Goal: Task Accomplishment & Management: Use online tool/utility

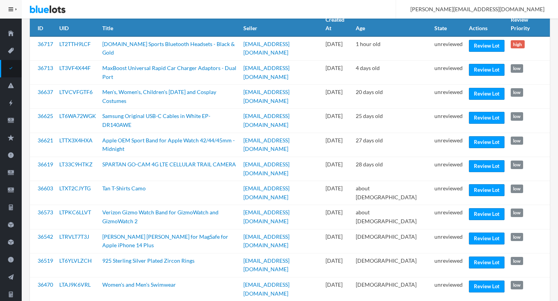
scroll to position [65, 0]
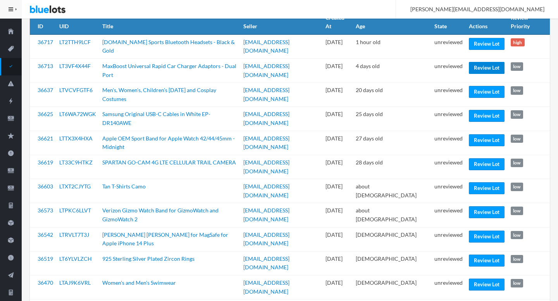
click at [483, 62] on link "Review Lot" at bounding box center [487, 68] width 36 height 12
click at [481, 86] on link "Review Lot" at bounding box center [487, 92] width 36 height 12
click at [477, 134] on link "Review Lot" at bounding box center [487, 140] width 36 height 12
click at [476, 182] on link "Review Lot" at bounding box center [487, 188] width 36 height 12
click at [472, 255] on link "Review Lot" at bounding box center [487, 261] width 36 height 12
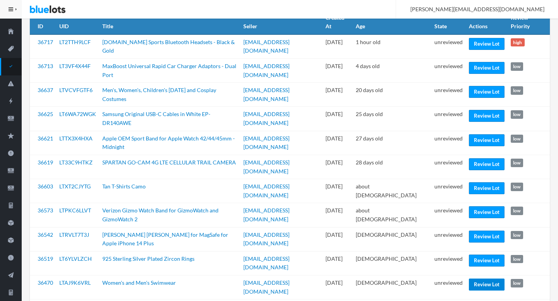
click at [474, 279] on link "Review Lot" at bounding box center [487, 285] width 36 height 12
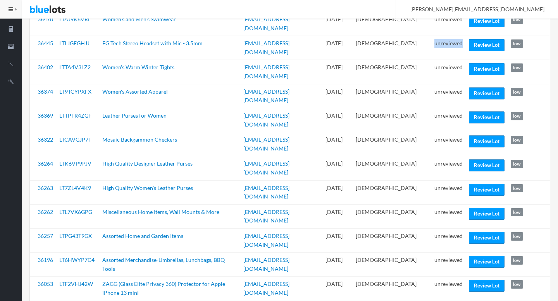
scroll to position [328, 0]
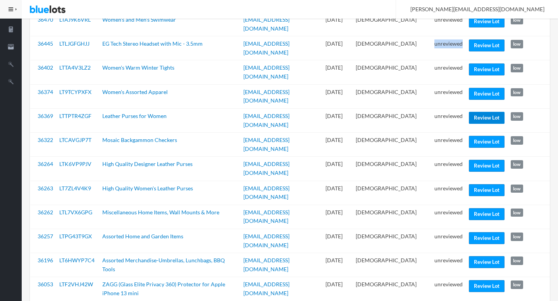
click at [479, 112] on link "Review Lot" at bounding box center [487, 118] width 36 height 12
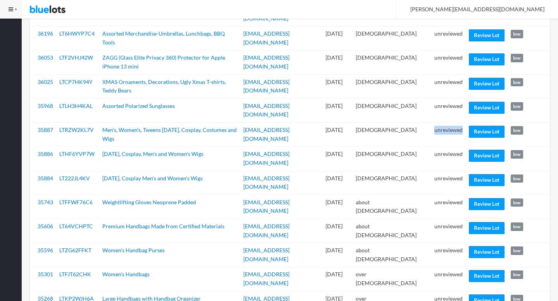
scroll to position [564, 0]
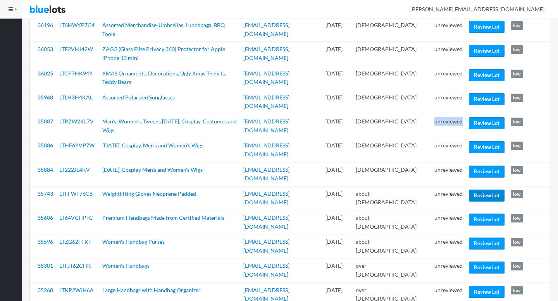
click at [487, 190] on link "Review Lot" at bounding box center [487, 196] width 36 height 12
click at [479, 238] on link "Review Lot" at bounding box center [487, 244] width 36 height 12
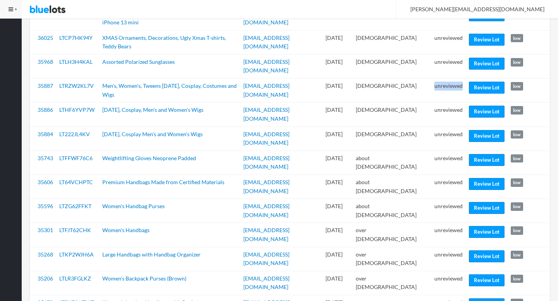
scroll to position [605, 0]
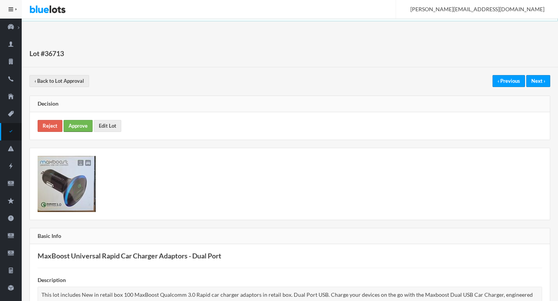
click at [70, 124] on link "Approve" at bounding box center [78, 126] width 29 height 12
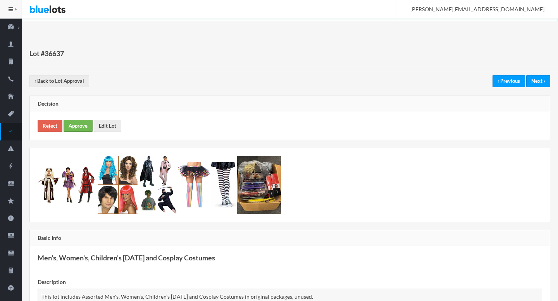
click at [73, 128] on link "Approve" at bounding box center [78, 126] width 29 height 12
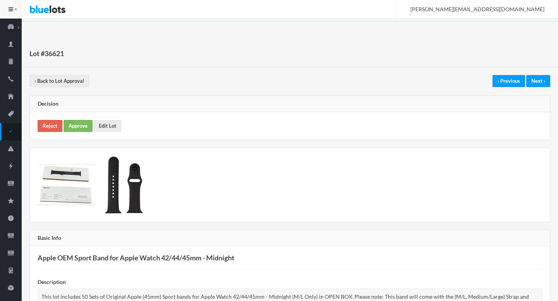
click at [38, 116] on div "Reject Approve Edit Lot" at bounding box center [290, 125] width 520 height 27
click at [41, 124] on link "Reject" at bounding box center [50, 126] width 25 height 12
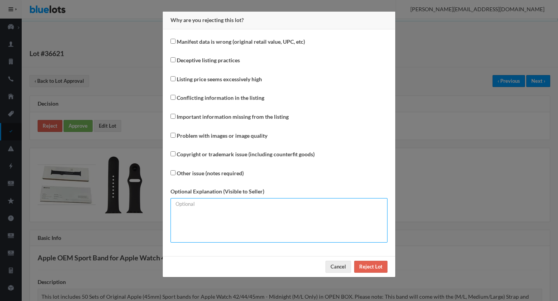
click at [185, 216] on textarea at bounding box center [278, 220] width 217 height 45
type textarea "P"
type textarea "Please mention the correct number of units."
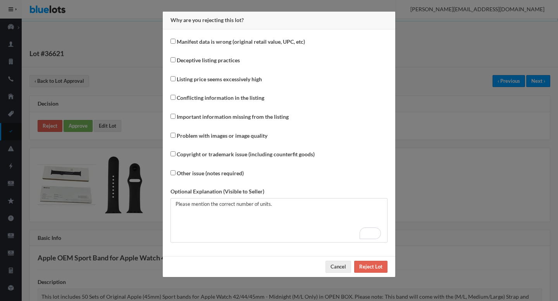
click at [194, 100] on label "Conflicting information in the listing" at bounding box center [221, 98] width 88 height 9
click at [175, 100] on input "Conflicting information in the listing" at bounding box center [172, 97] width 5 height 5
checkbox input "true"
click at [199, 45] on label "Manifest data is wrong (original retail value, UPC, etc)" at bounding box center [241, 42] width 128 height 9
click at [175, 44] on input "Manifest data is wrong (original retail value, UPC, etc)" at bounding box center [172, 41] width 5 height 5
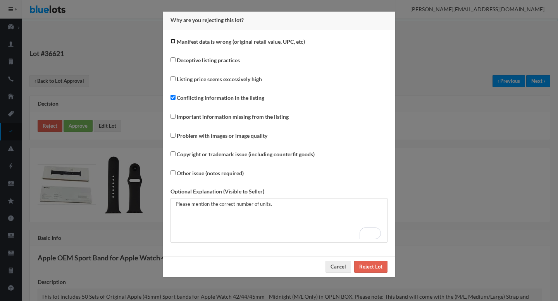
checkbox input "true"
click at [386, 275] on div "Cancel Reject Lot" at bounding box center [279, 266] width 232 height 21
click at [366, 268] on input "Reject Lot" at bounding box center [370, 267] width 33 height 12
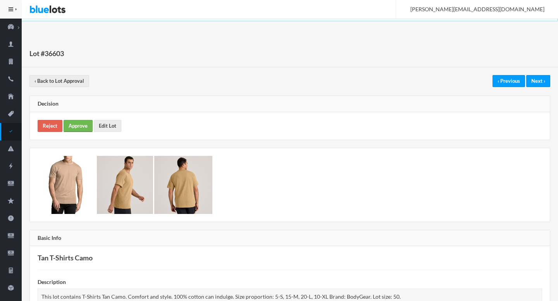
click at [81, 122] on link "Approve" at bounding box center [78, 126] width 29 height 12
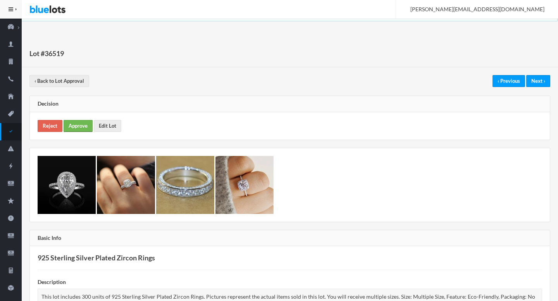
click at [77, 127] on link "Approve" at bounding box center [78, 126] width 29 height 12
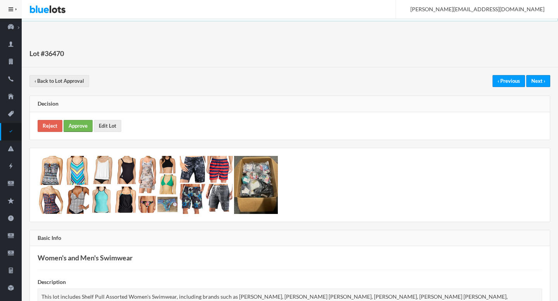
click at [77, 124] on link "Approve" at bounding box center [78, 126] width 29 height 12
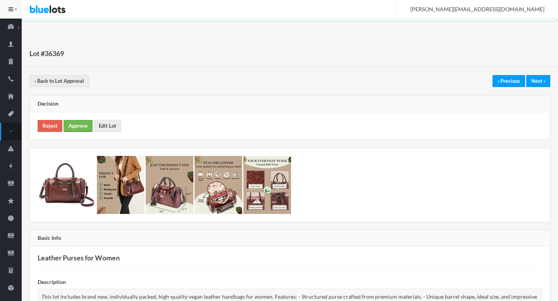
click at [82, 126] on link "Approve" at bounding box center [78, 126] width 29 height 12
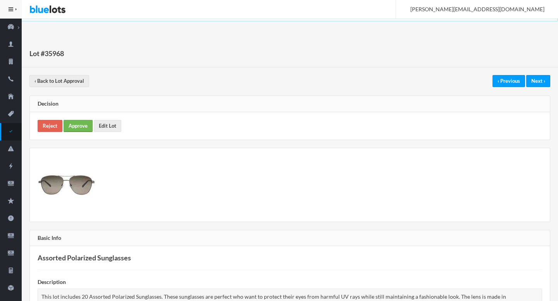
click at [76, 125] on link "Approve" at bounding box center [78, 126] width 29 height 12
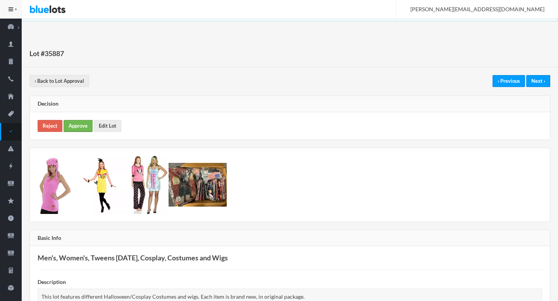
click at [82, 122] on link "Approve" at bounding box center [78, 126] width 29 height 12
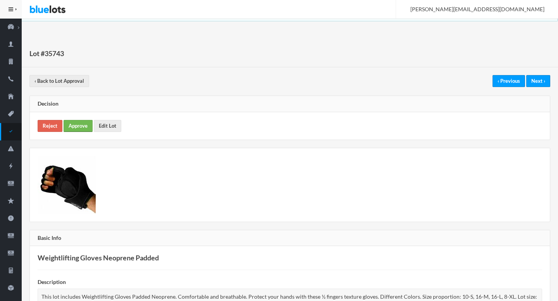
click at [79, 127] on link "Approve" at bounding box center [78, 126] width 29 height 12
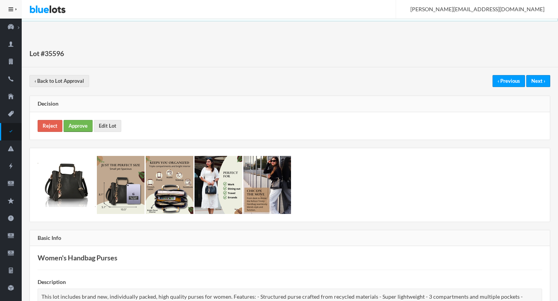
click at [78, 125] on link "Approve" at bounding box center [78, 126] width 29 height 12
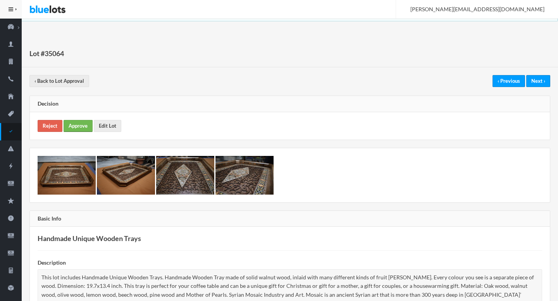
click at [76, 125] on link "Approve" at bounding box center [78, 126] width 29 height 12
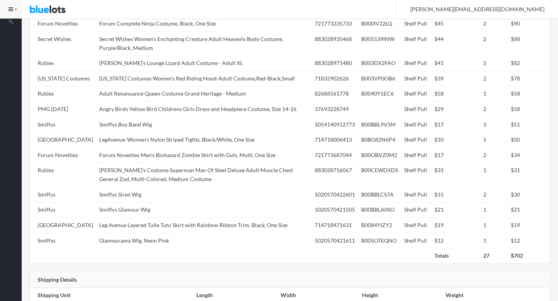
scroll to position [388, 0]
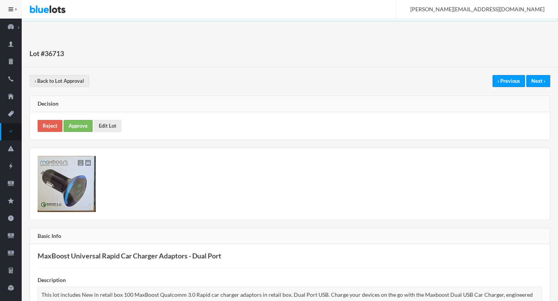
scroll to position [221, 0]
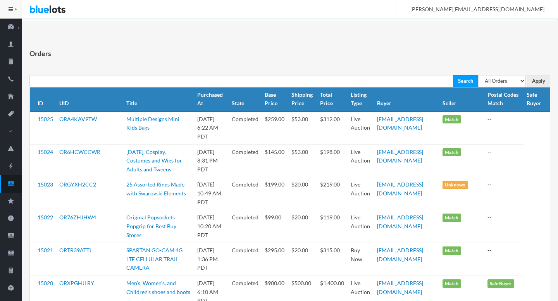
click at [509, 88] on th "Postal Codes Match" at bounding box center [503, 100] width 39 height 24
click at [512, 80] on select "All Orders Pending Completed Under review Cancelled" at bounding box center [502, 81] width 48 height 12
select select "pending"
click at [478, 75] on select "All Orders Pending Completed Under review Cancelled" at bounding box center [502, 81] width 48 height 12
click at [543, 84] on input "Apply" at bounding box center [538, 81] width 23 height 12
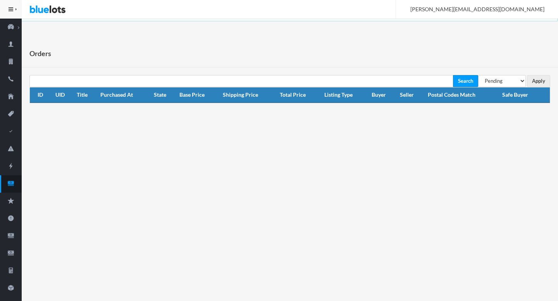
select select "under_review"
click at [478, 75] on select "All Orders Pending Completed Under review Cancelled" at bounding box center [502, 81] width 48 height 12
click at [545, 77] on input "Apply" at bounding box center [538, 81] width 23 height 12
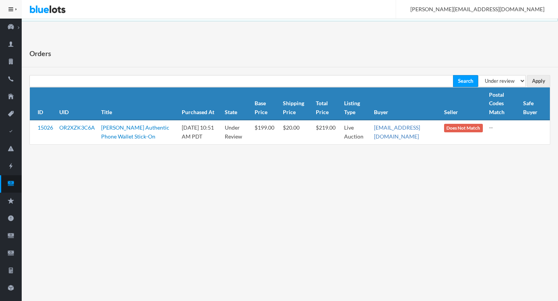
click at [395, 125] on link "[EMAIL_ADDRESS][DOMAIN_NAME]" at bounding box center [397, 131] width 46 height 15
click at [12, 180] on icon "cash" at bounding box center [11, 183] width 22 height 7
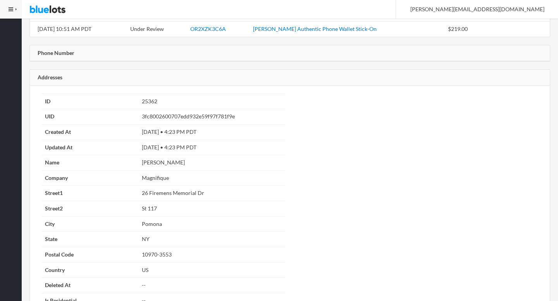
scroll to position [569, 0]
